Goal: Task Accomplishment & Management: Complete application form

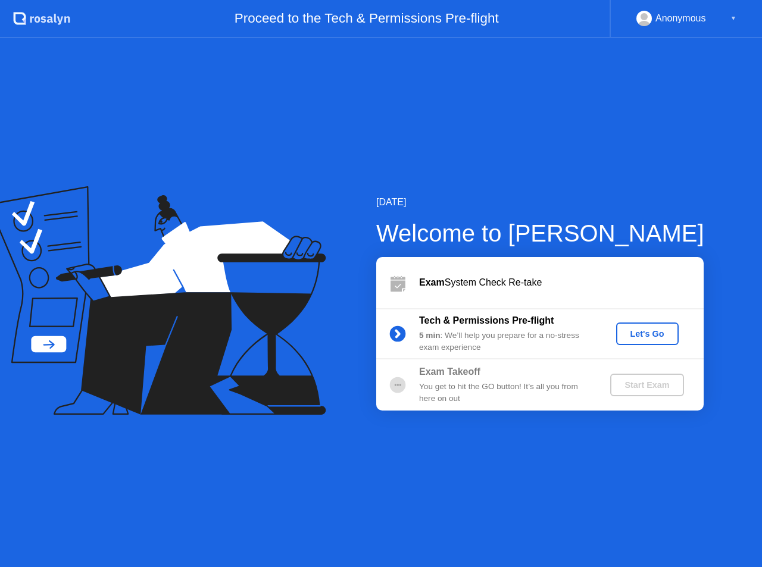
click at [624, 329] on div "Let's Go" at bounding box center [647, 334] width 53 height 10
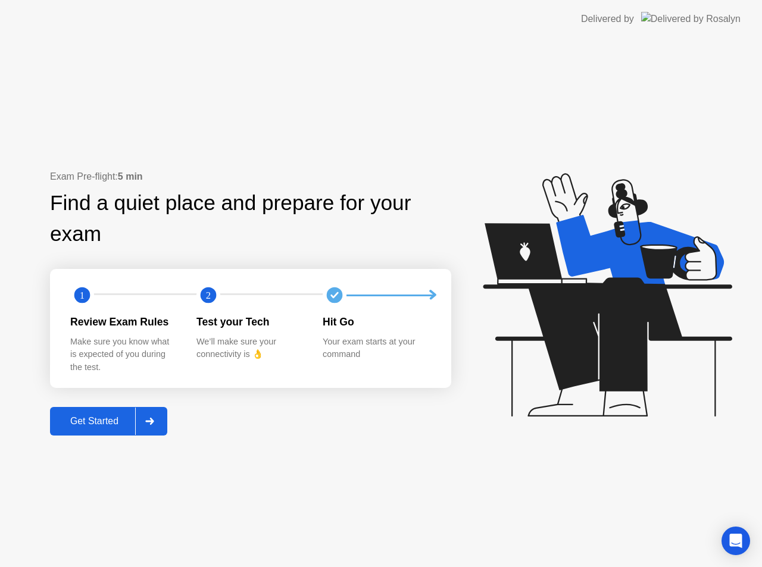
click at [121, 424] on div "Get Started" at bounding box center [95, 421] width 82 height 11
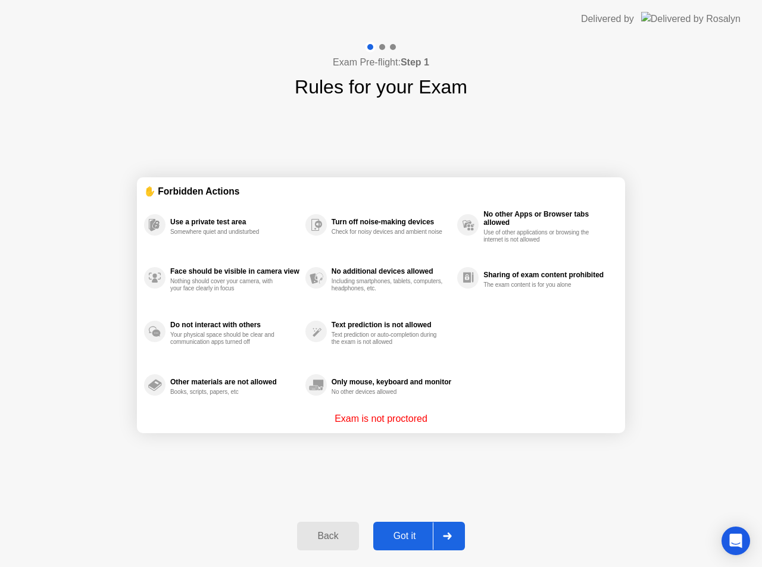
click at [404, 536] on div "Got it" at bounding box center [405, 536] width 56 height 11
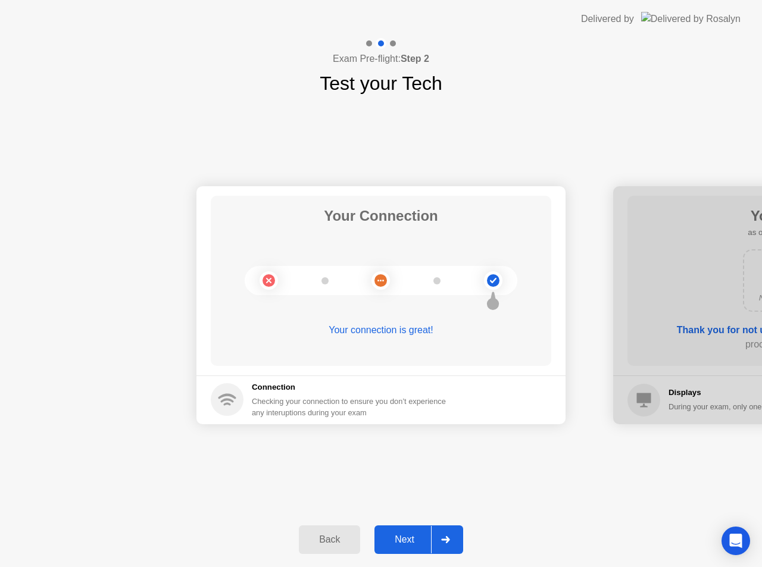
click at [404, 543] on div "Next" at bounding box center [404, 539] width 53 height 11
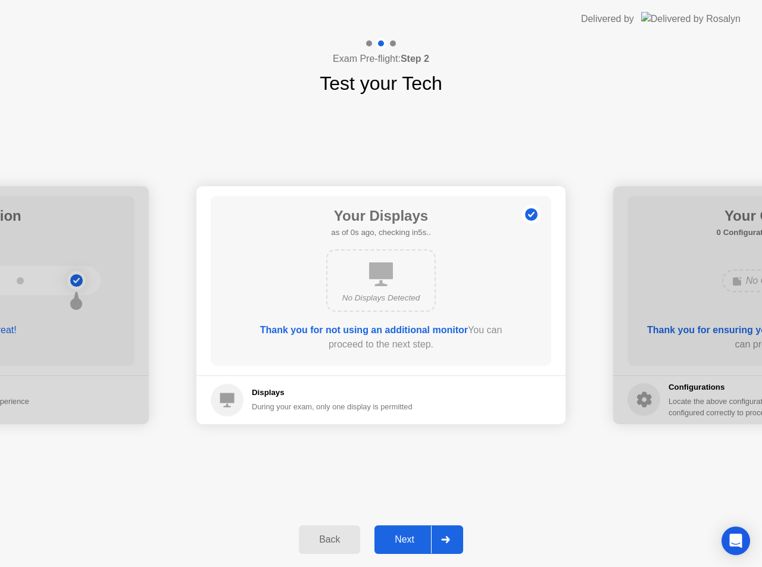
click at [404, 543] on div "Next" at bounding box center [404, 539] width 53 height 11
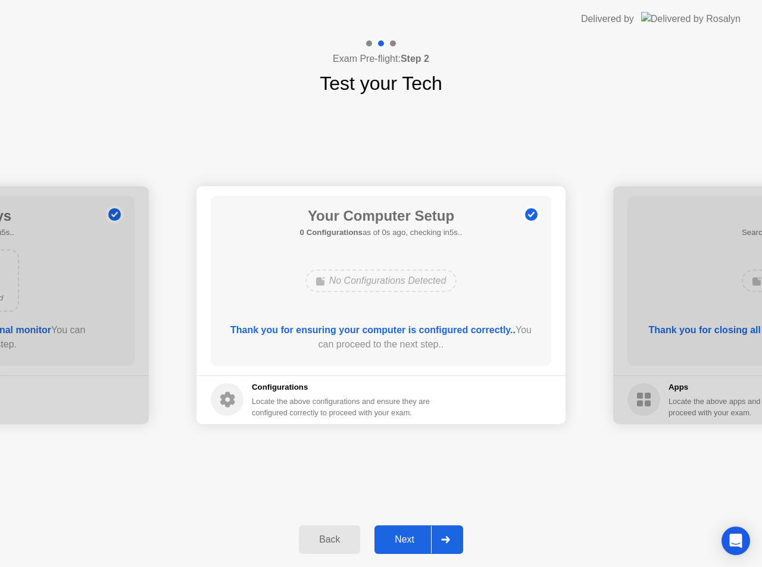
click at [417, 537] on div "Next" at bounding box center [404, 539] width 53 height 11
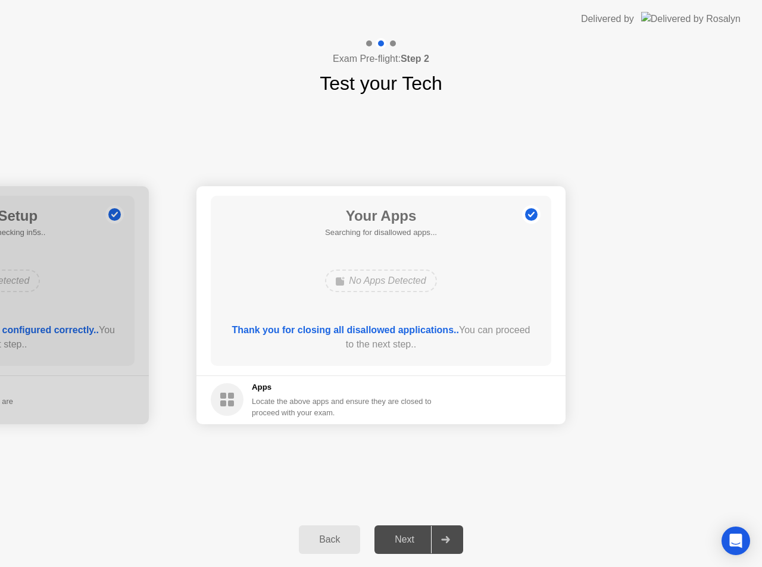
click at [417, 538] on div "Next" at bounding box center [404, 539] width 53 height 11
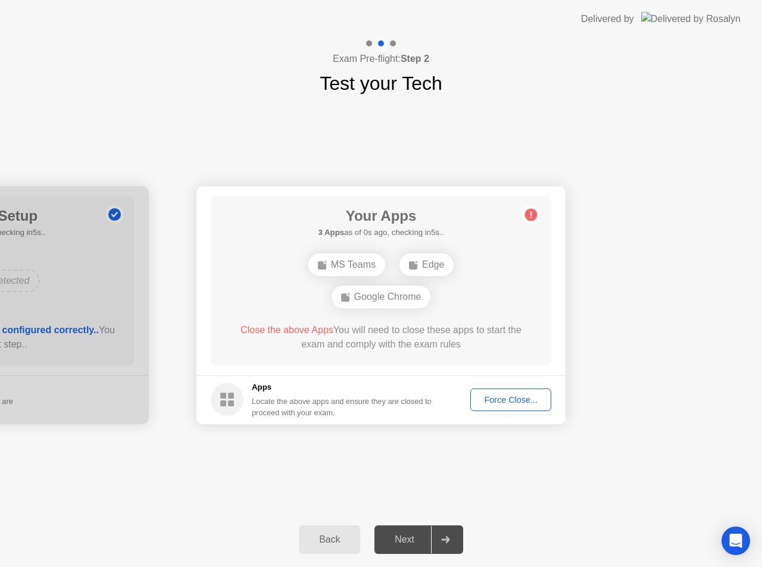
click at [418, 541] on div "Next" at bounding box center [404, 539] width 53 height 11
click at [499, 395] on div "Force Close..." at bounding box center [510, 400] width 73 height 10
click at [520, 391] on button "Force Close..." at bounding box center [510, 400] width 81 height 23
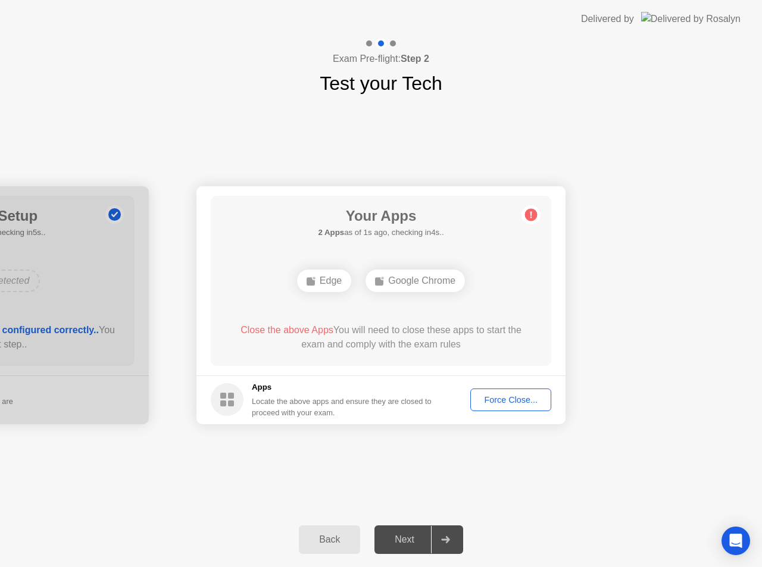
click at [527, 398] on div "Force Close..." at bounding box center [510, 400] width 73 height 10
click at [495, 406] on button "Force Close..." at bounding box center [510, 400] width 81 height 23
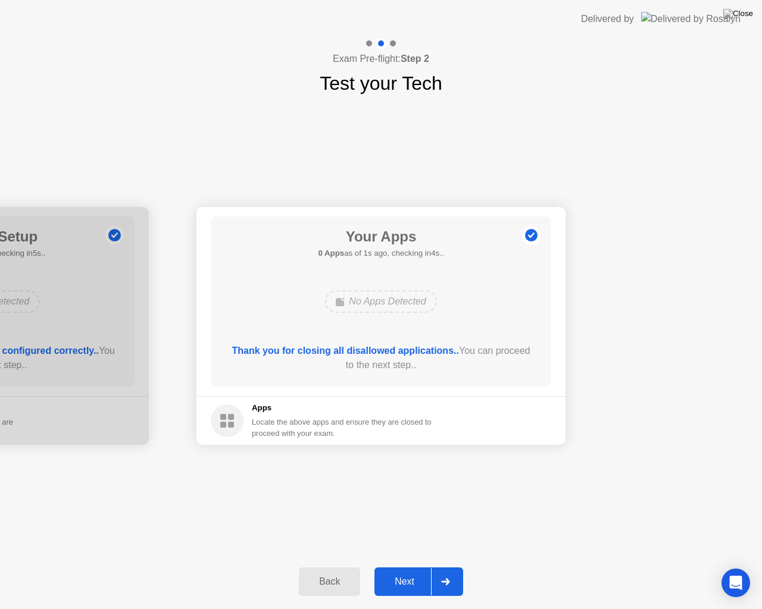
click at [397, 567] on div "Next" at bounding box center [404, 582] width 53 height 11
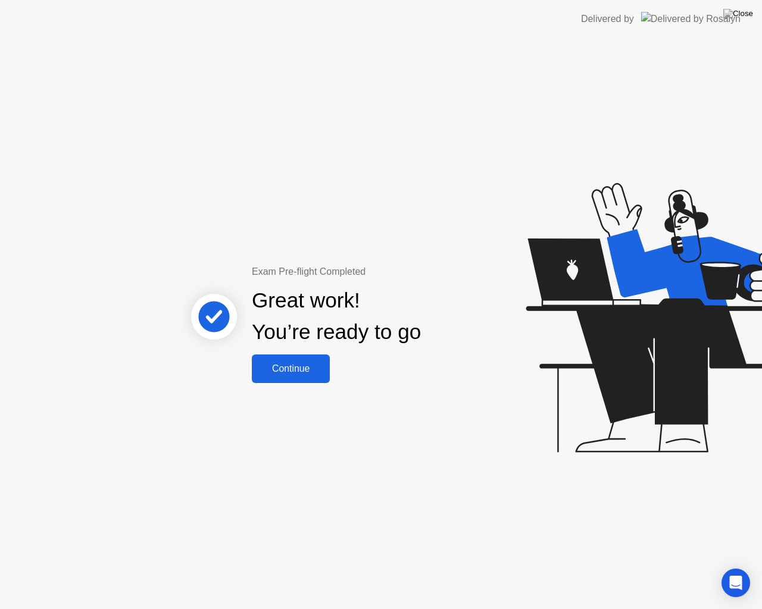
click at [313, 367] on div "Continue" at bounding box center [290, 369] width 71 height 11
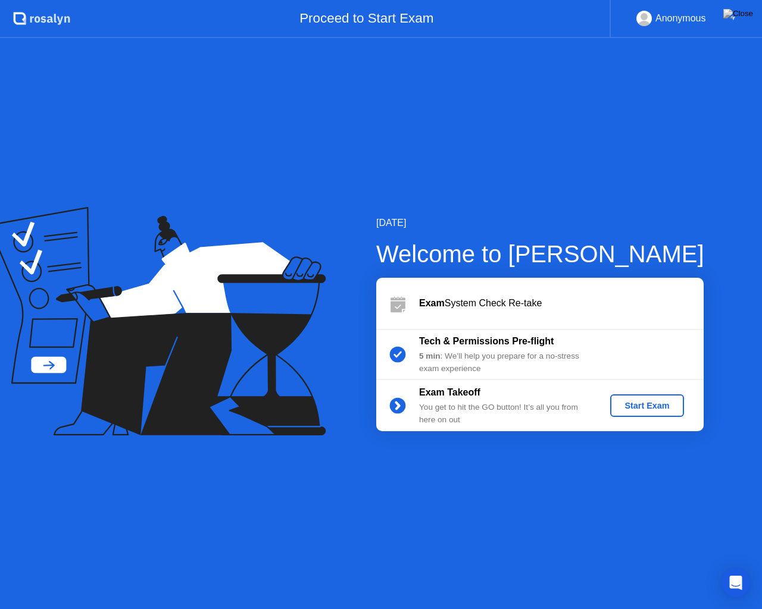
click at [627, 401] on div "Start Exam" at bounding box center [647, 406] width 64 height 10
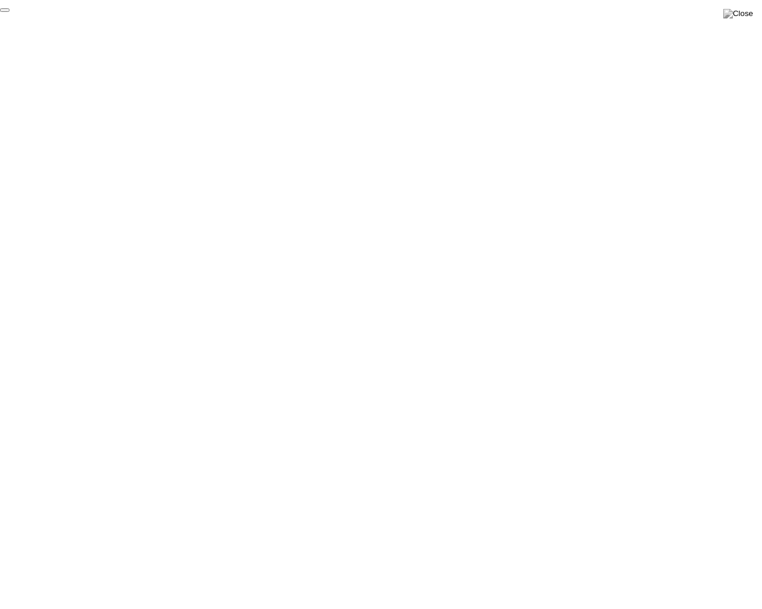
click div "End Proctoring Session"
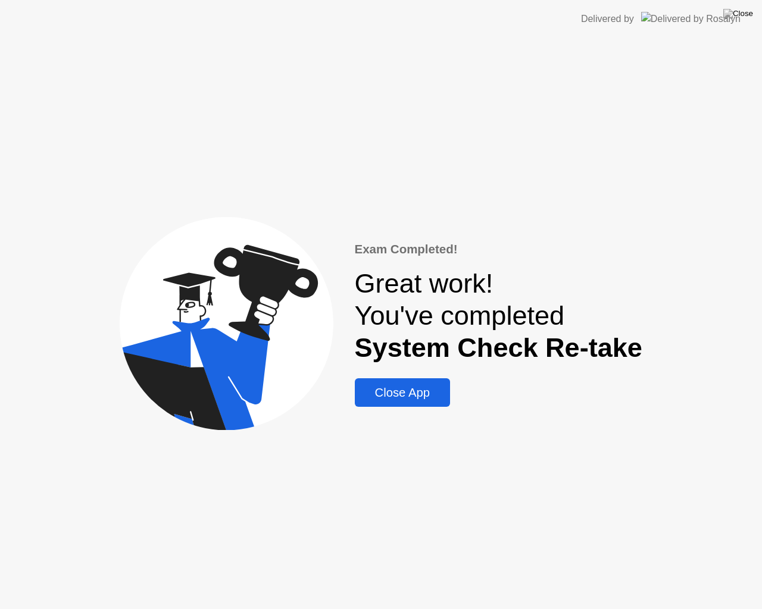
click at [407, 395] on div "Close App" at bounding box center [402, 393] width 88 height 14
